Goal: Task Accomplishment & Management: Manage account settings

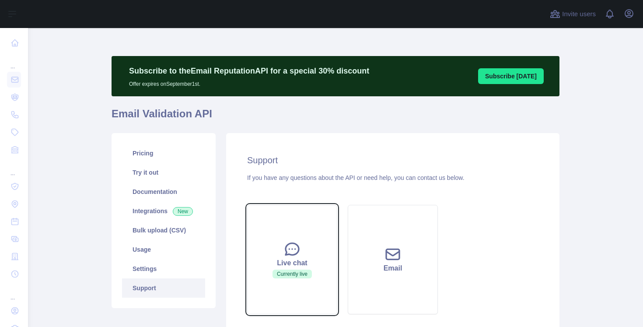
click at [286, 233] on button "Live chat Currently live" at bounding box center [292, 259] width 90 height 109
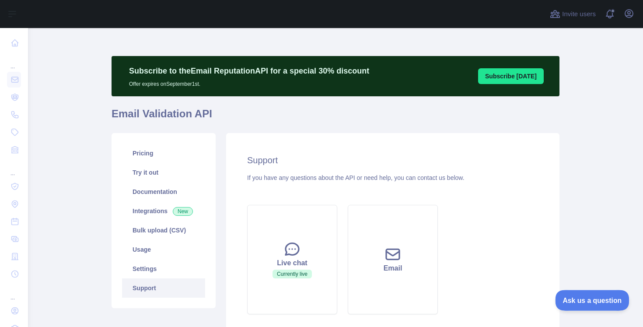
click at [569, 299] on span "Ask us a question" at bounding box center [588, 299] width 66 height 6
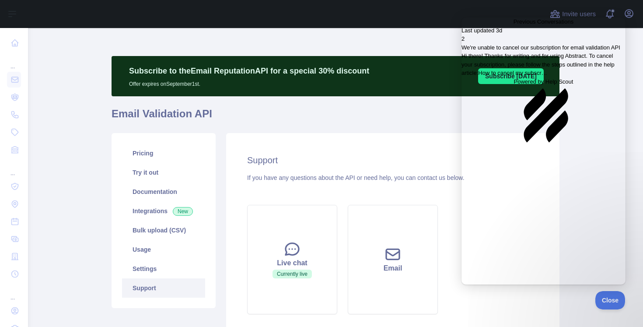
click at [560, 77] on link "Last updated 3d 2 We're unable to cancel our subscription for email validation …" at bounding box center [543, 51] width 164 height 51
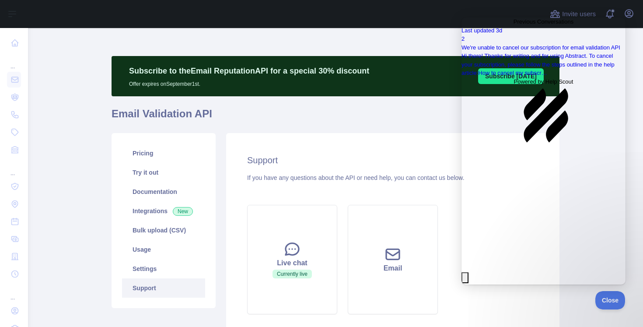
scroll to position [12, 0]
click at [157, 162] on link "Pricing" at bounding box center [163, 152] width 83 height 19
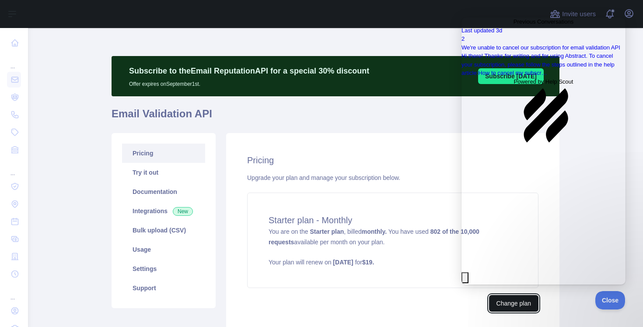
click at [516, 309] on button "Change plan" at bounding box center [513, 303] width 49 height 17
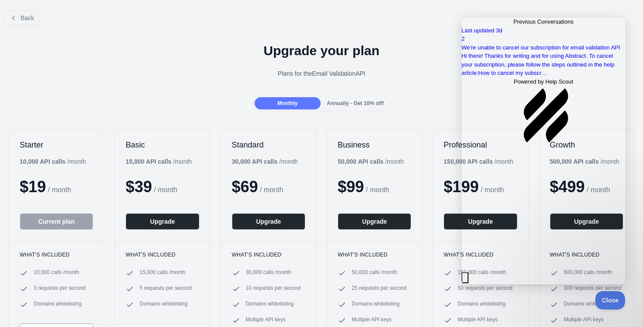
click at [48, 220] on button "Current plan" at bounding box center [56, 221] width 73 height 17
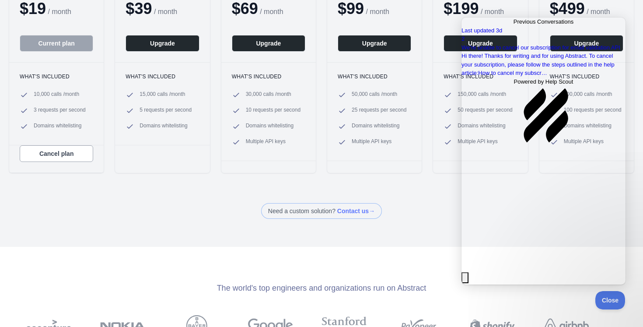
scroll to position [183, 0]
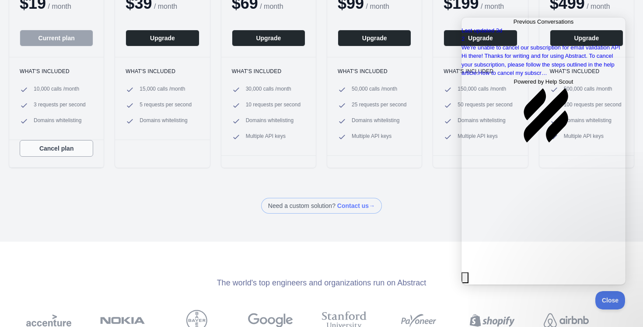
click at [59, 142] on button "Cancel plan" at bounding box center [56, 148] width 73 height 17
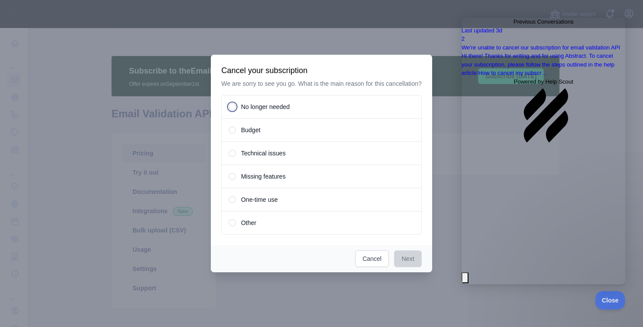
click at [275, 116] on div "No longer needed" at bounding box center [321, 107] width 200 height 24
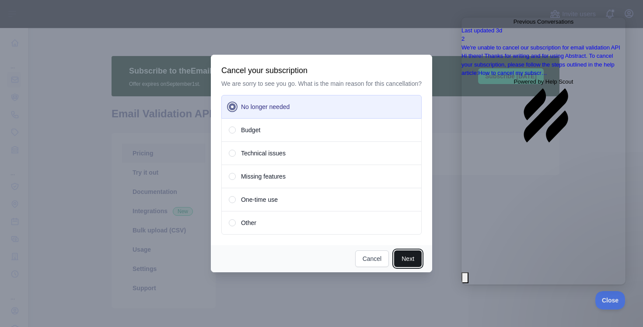
click at [402, 259] on button "Next" at bounding box center [408, 258] width 28 height 17
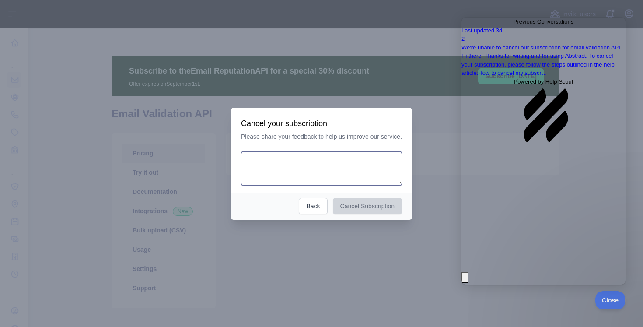
click at [307, 160] on textarea at bounding box center [321, 168] width 161 height 34
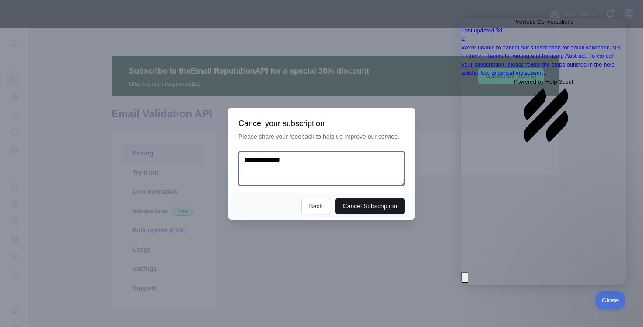
type textarea "**********"
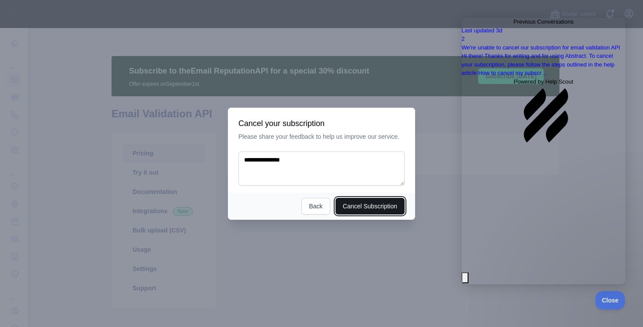
click at [343, 202] on button "Cancel Subscription" at bounding box center [370, 206] width 70 height 17
type textarea "**********"
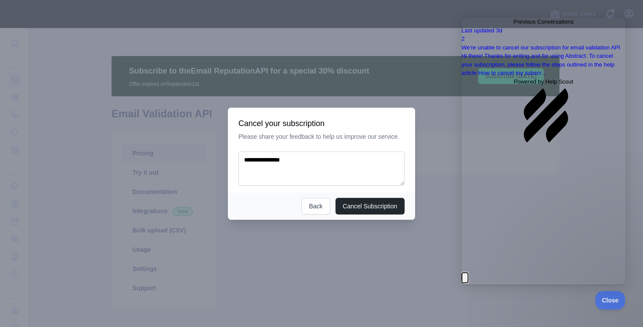
click at [468, 272] on button "Close" at bounding box center [464, 277] width 7 height 11
click at [513, 24] on span "Go back" at bounding box center [513, 21] width 0 height 7
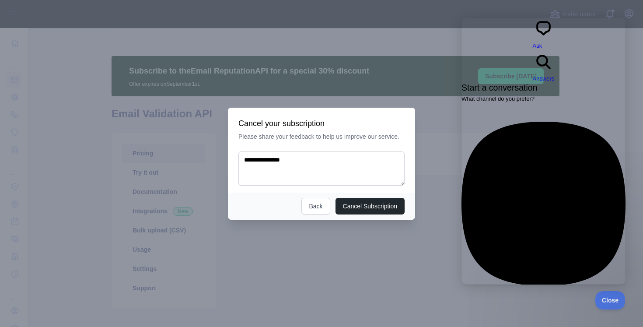
click at [437, 76] on div at bounding box center [321, 163] width 643 height 327
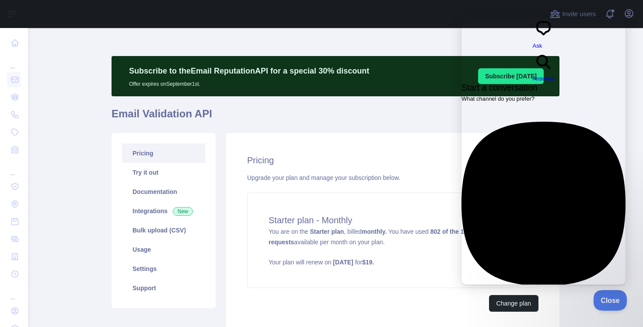
click at [602, 298] on span "Close" at bounding box center [608, 299] width 30 height 6
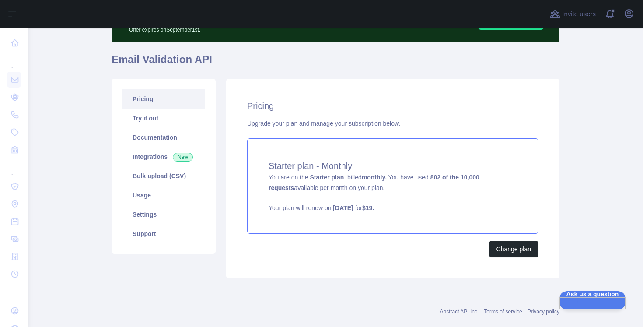
scroll to position [70, 0]
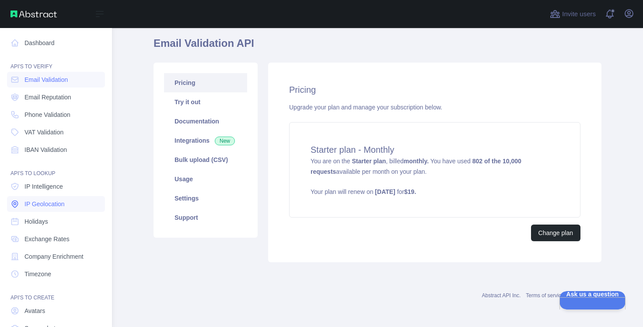
click at [48, 200] on span "IP Geolocation" at bounding box center [44, 203] width 40 height 9
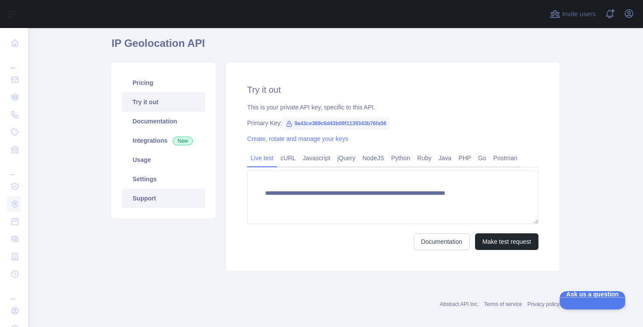
type textarea "**********"
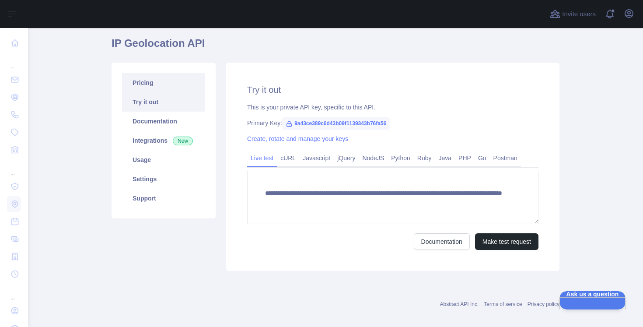
click at [172, 75] on link "Pricing" at bounding box center [163, 82] width 83 height 19
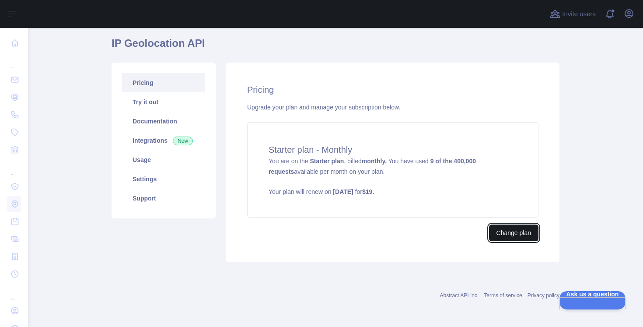
click at [509, 235] on button "Change plan" at bounding box center [513, 232] width 49 height 17
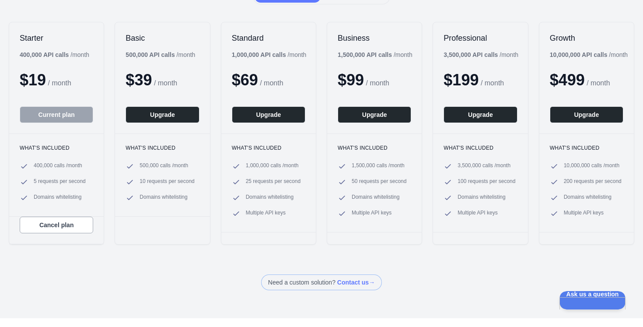
scroll to position [147, 0]
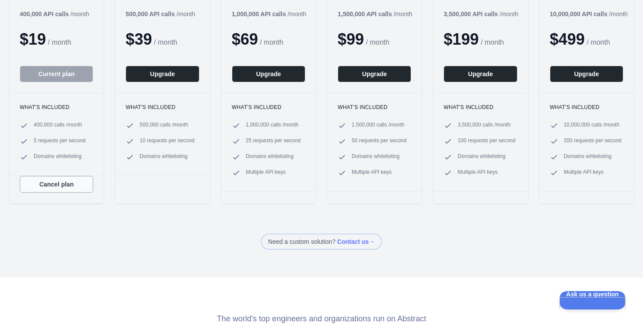
click at [64, 192] on button "Cancel plan" at bounding box center [56, 184] width 73 height 17
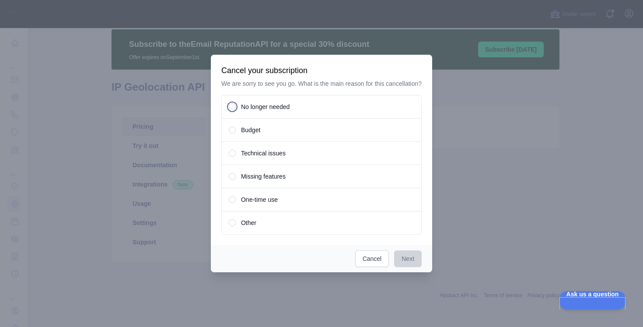
click at [229, 109] on span at bounding box center [232, 106] width 7 height 7
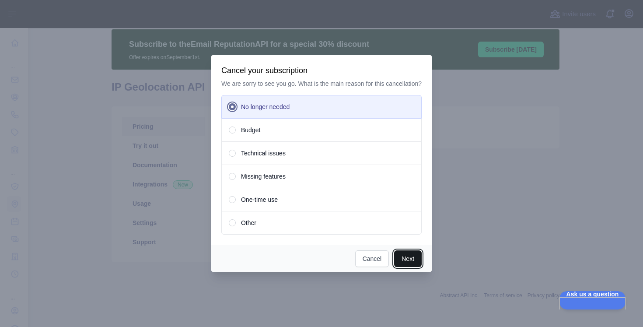
click at [407, 267] on button "Next" at bounding box center [408, 258] width 28 height 17
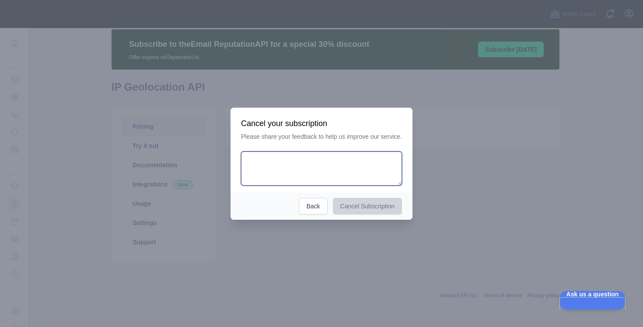
click at [331, 158] on textarea at bounding box center [321, 168] width 161 height 34
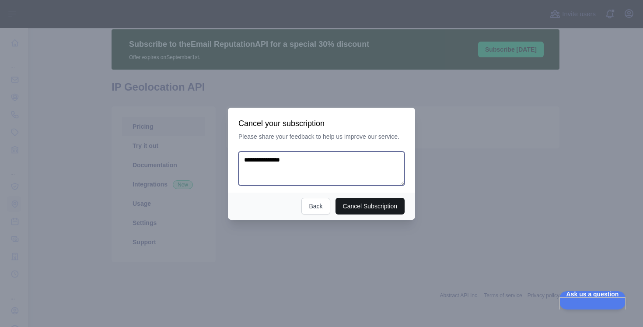
type textarea "**********"
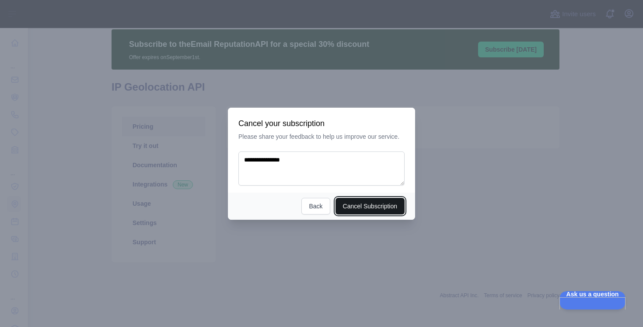
click at [370, 206] on button "Cancel Subscription" at bounding box center [370, 206] width 70 height 17
click at [322, 205] on button "Back" at bounding box center [315, 206] width 28 height 17
